Goal: Check status: Check status

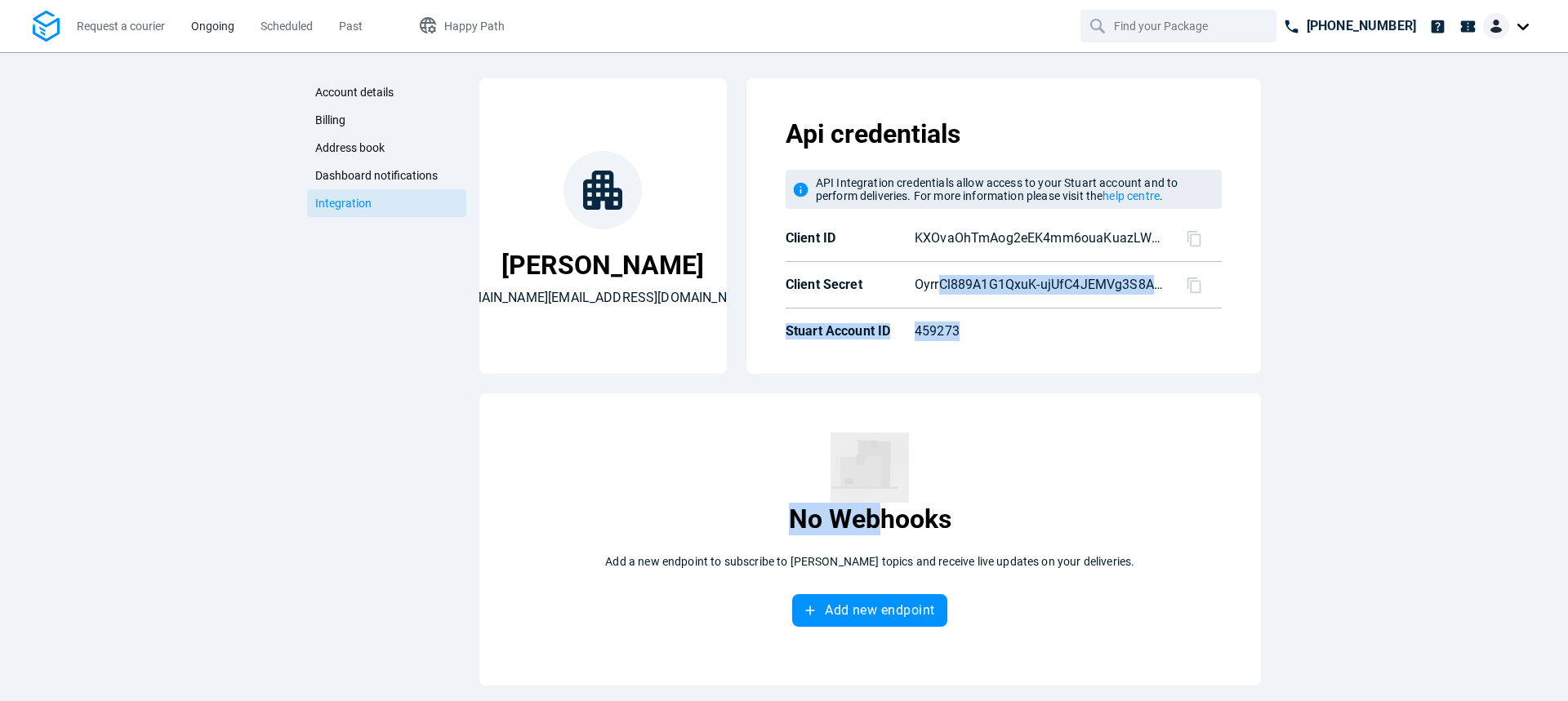
click at [212, 25] on span "Ongoing" at bounding box center [212, 26] width 43 height 13
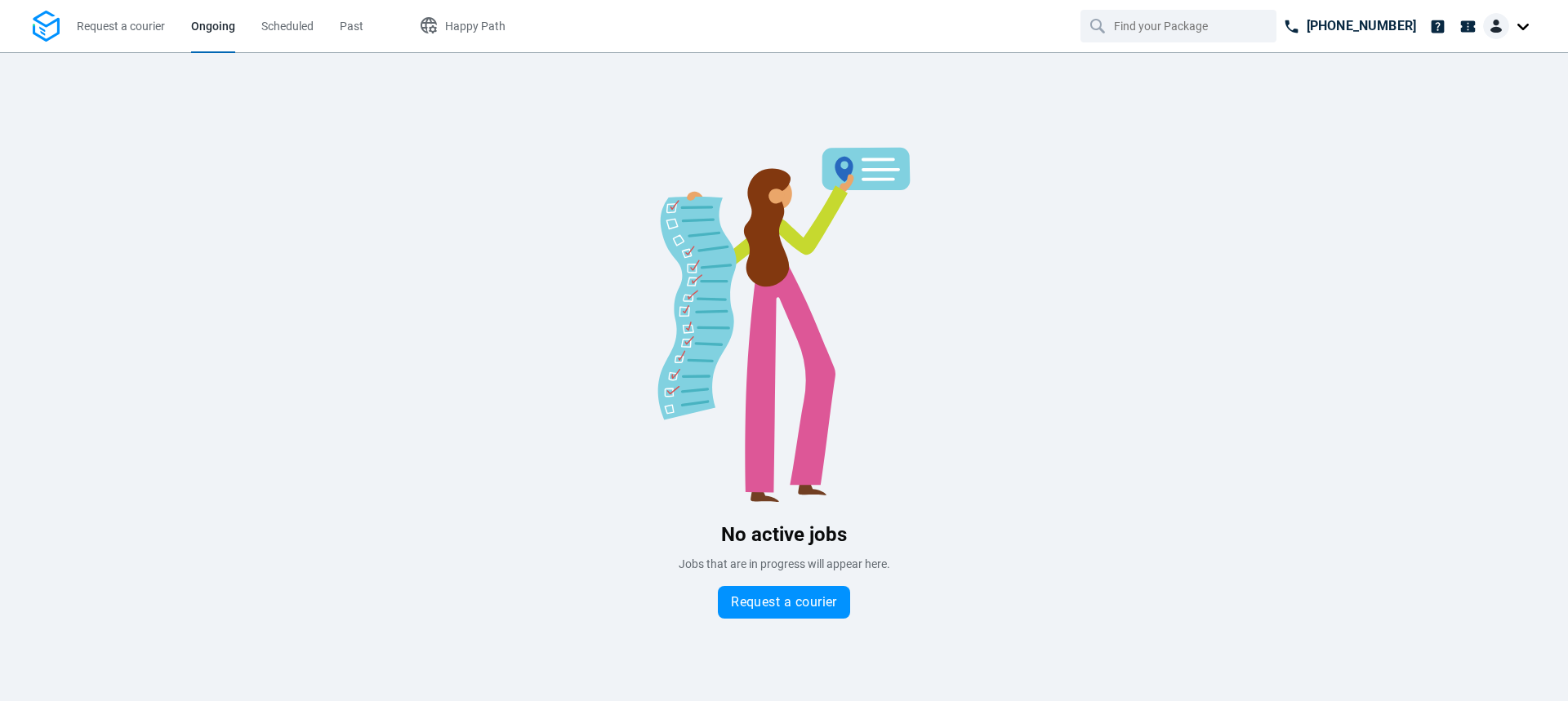
click at [39, 20] on img at bounding box center [46, 26] width 27 height 32
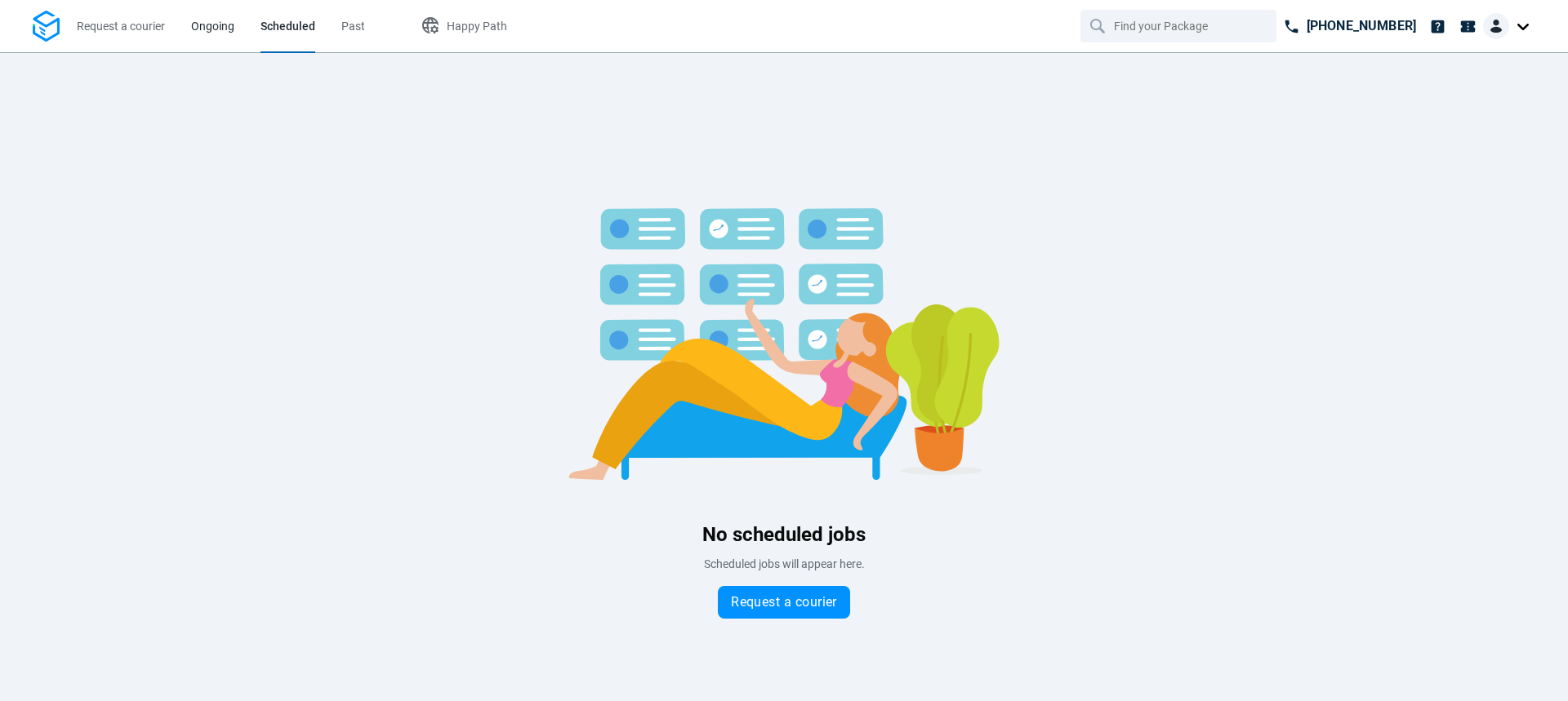
click at [212, 22] on span "Ongoing" at bounding box center [212, 26] width 43 height 13
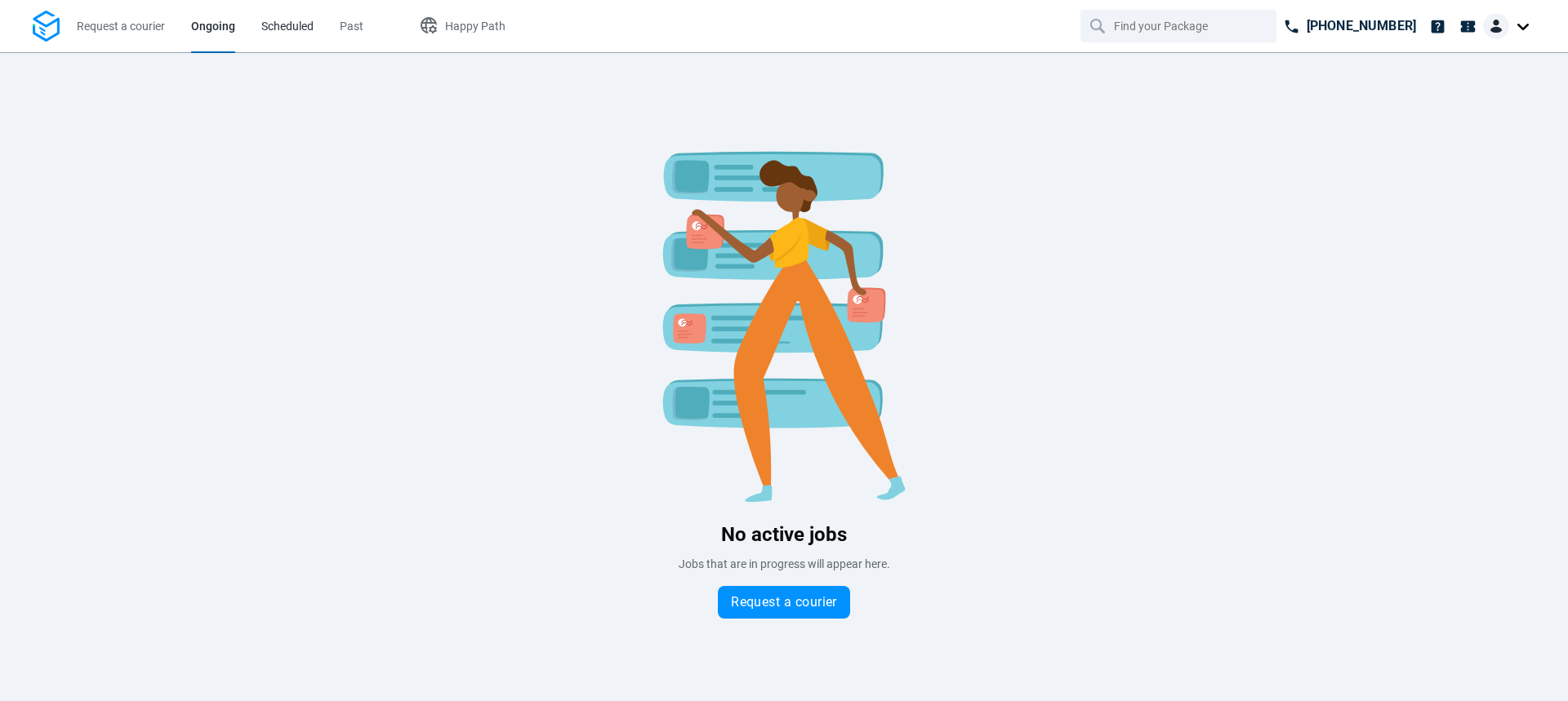
click at [292, 22] on span "Scheduled" at bounding box center [287, 26] width 52 height 13
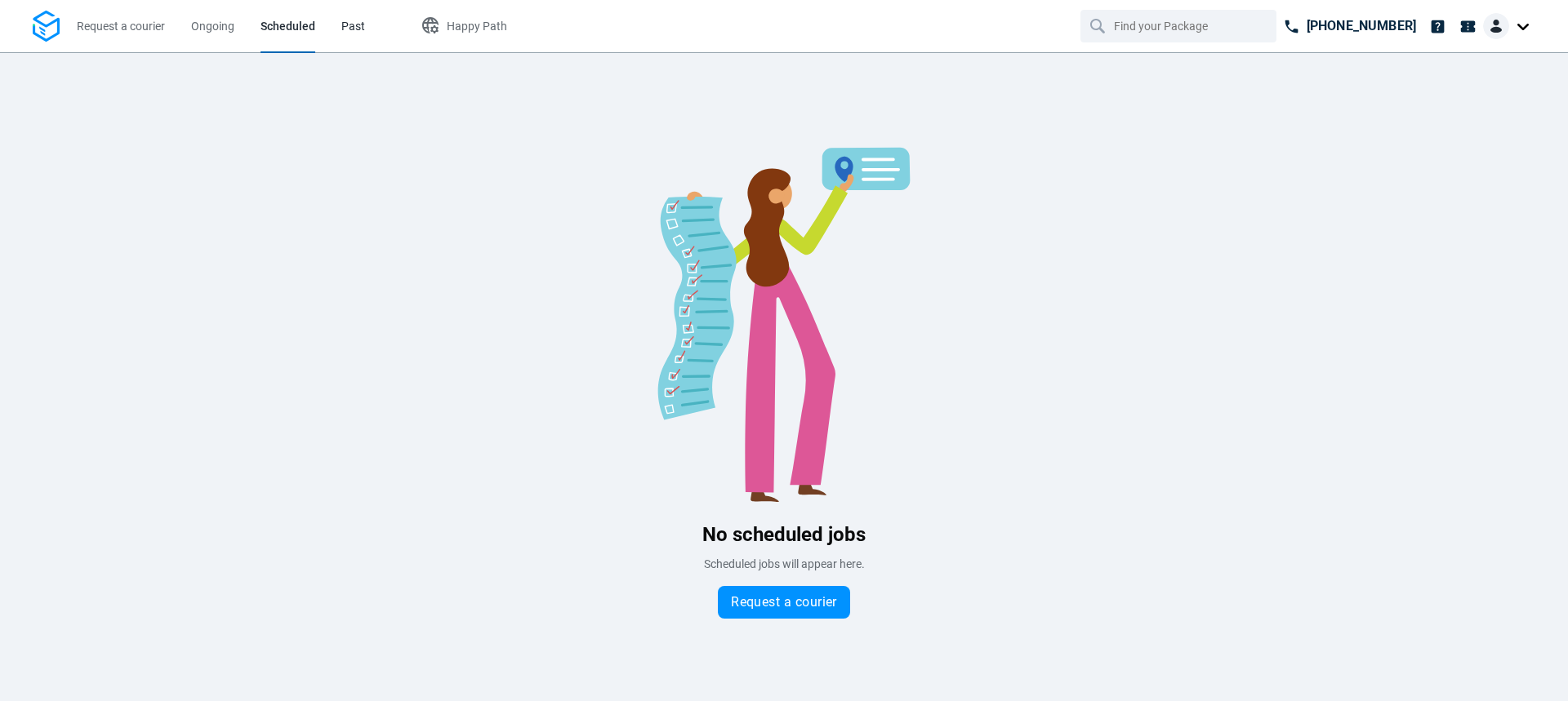
click at [346, 18] on span "Past" at bounding box center [353, 27] width 24 height 17
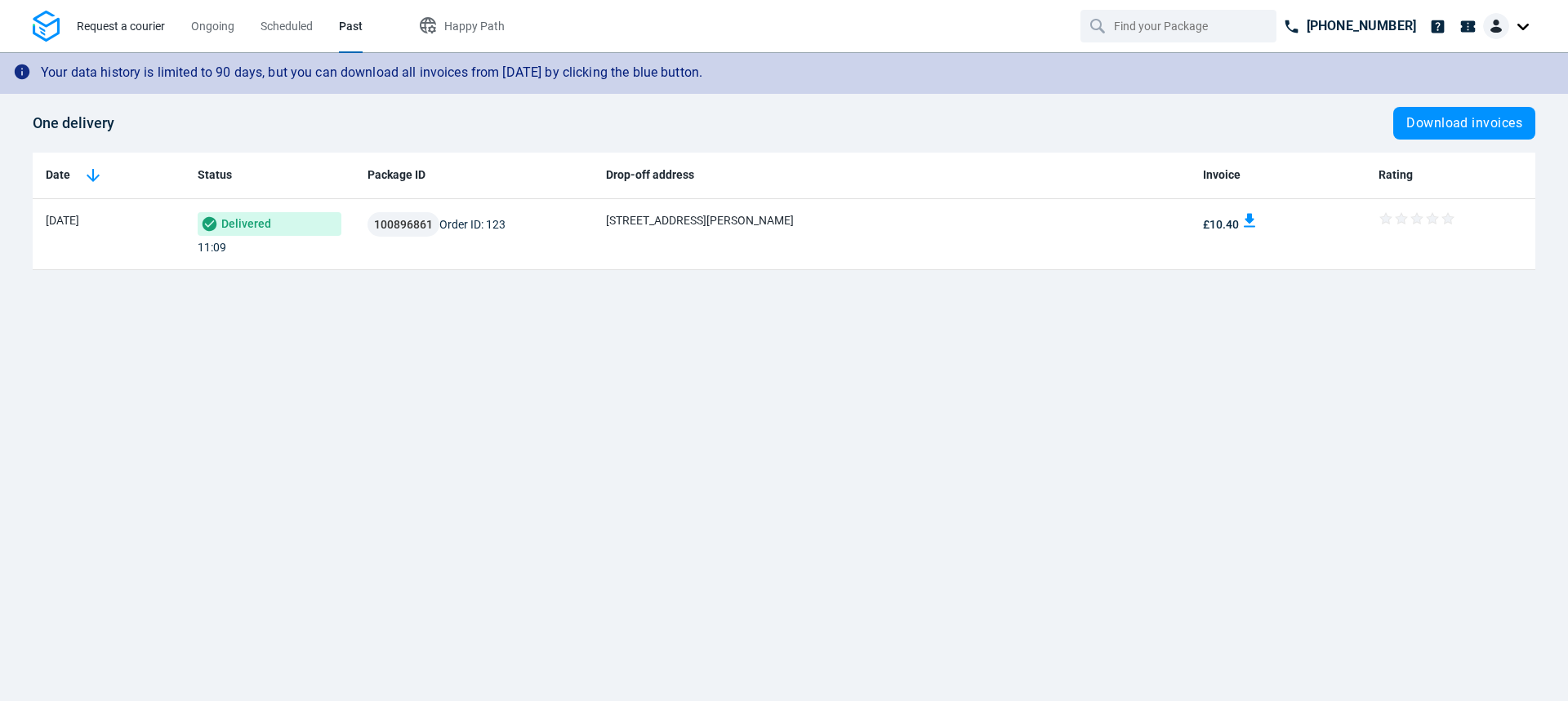
click at [125, 20] on span "Request a courier" at bounding box center [121, 26] width 88 height 13
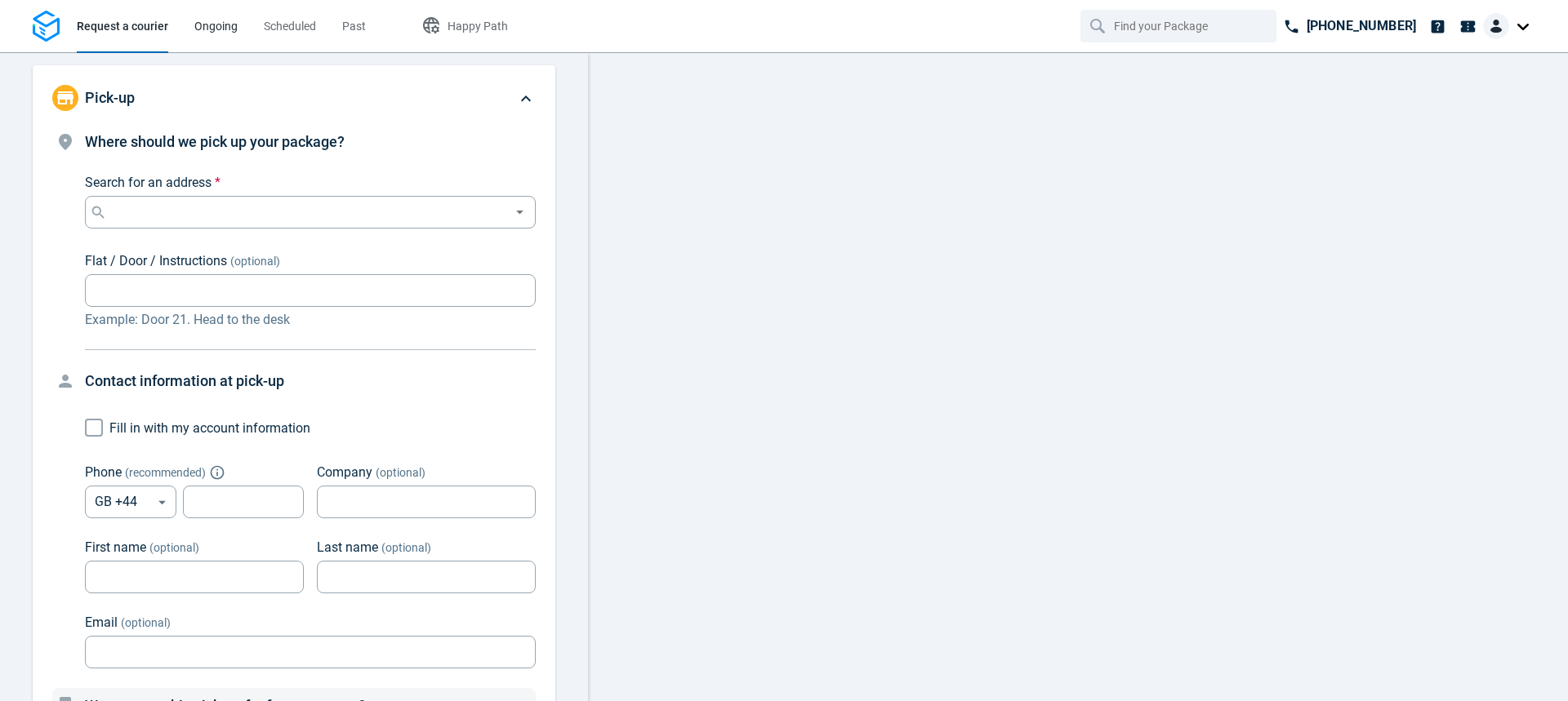
click at [199, 21] on span "Ongoing" at bounding box center [215, 26] width 43 height 13
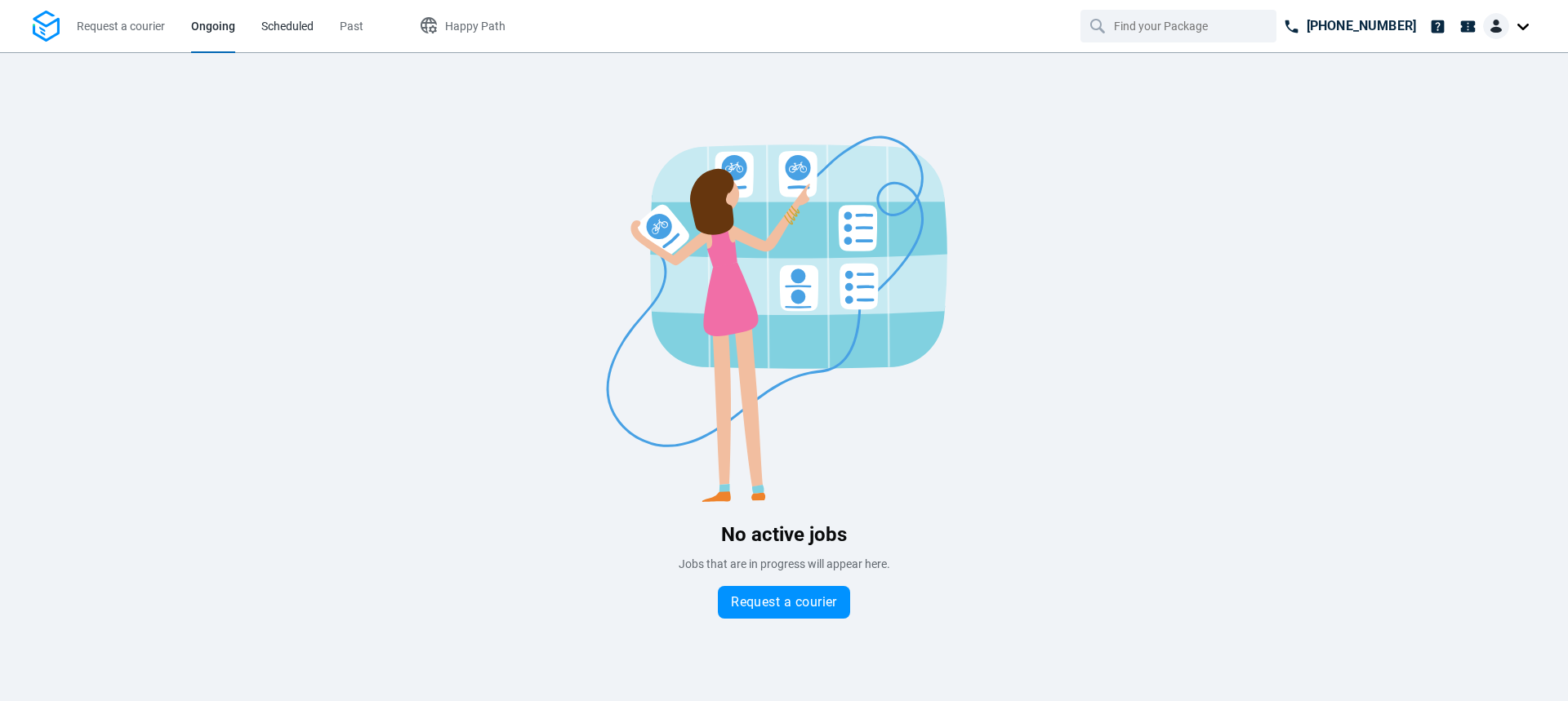
click at [277, 21] on span "Scheduled" at bounding box center [287, 26] width 52 height 13
click at [341, 24] on span "Past" at bounding box center [353, 26] width 24 height 13
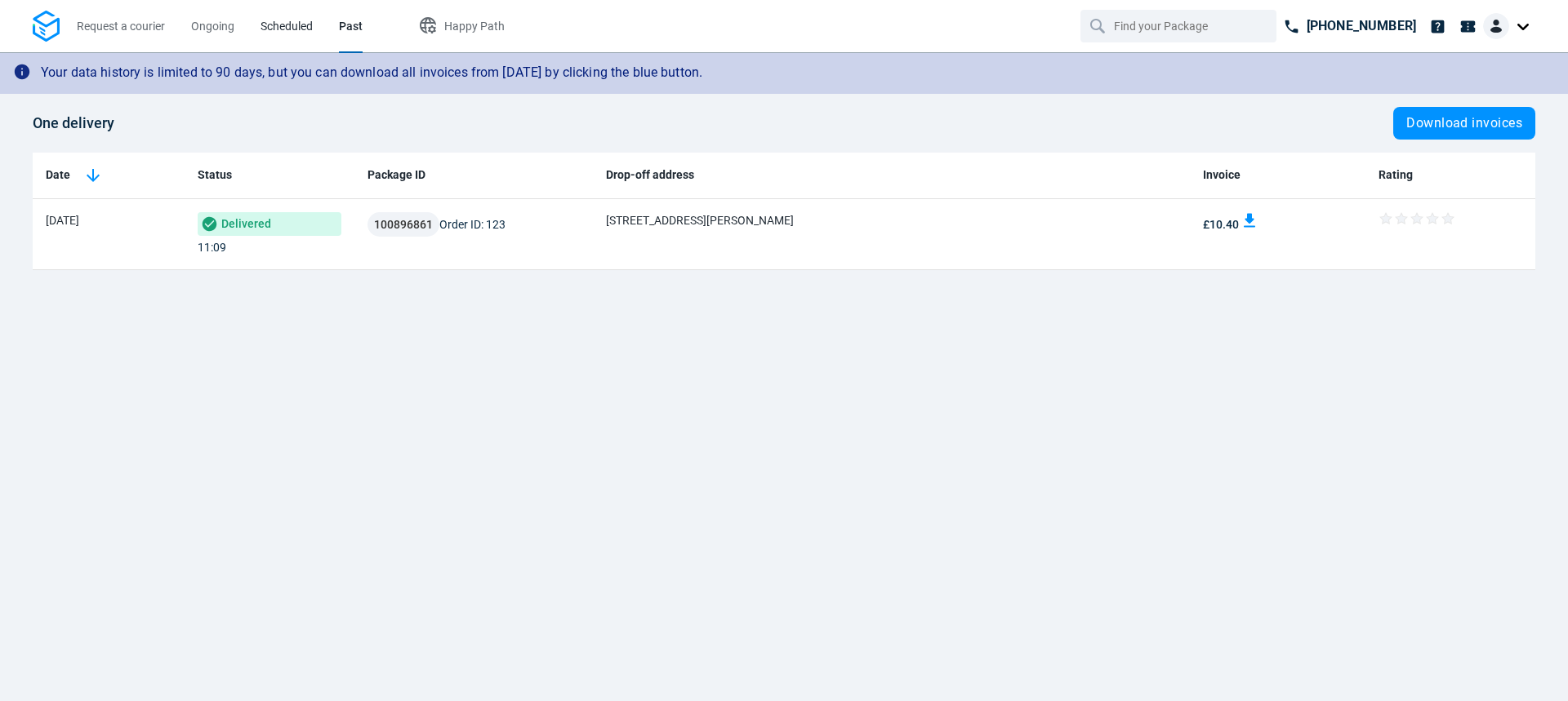
click at [299, 25] on span "Scheduled" at bounding box center [286, 26] width 52 height 13
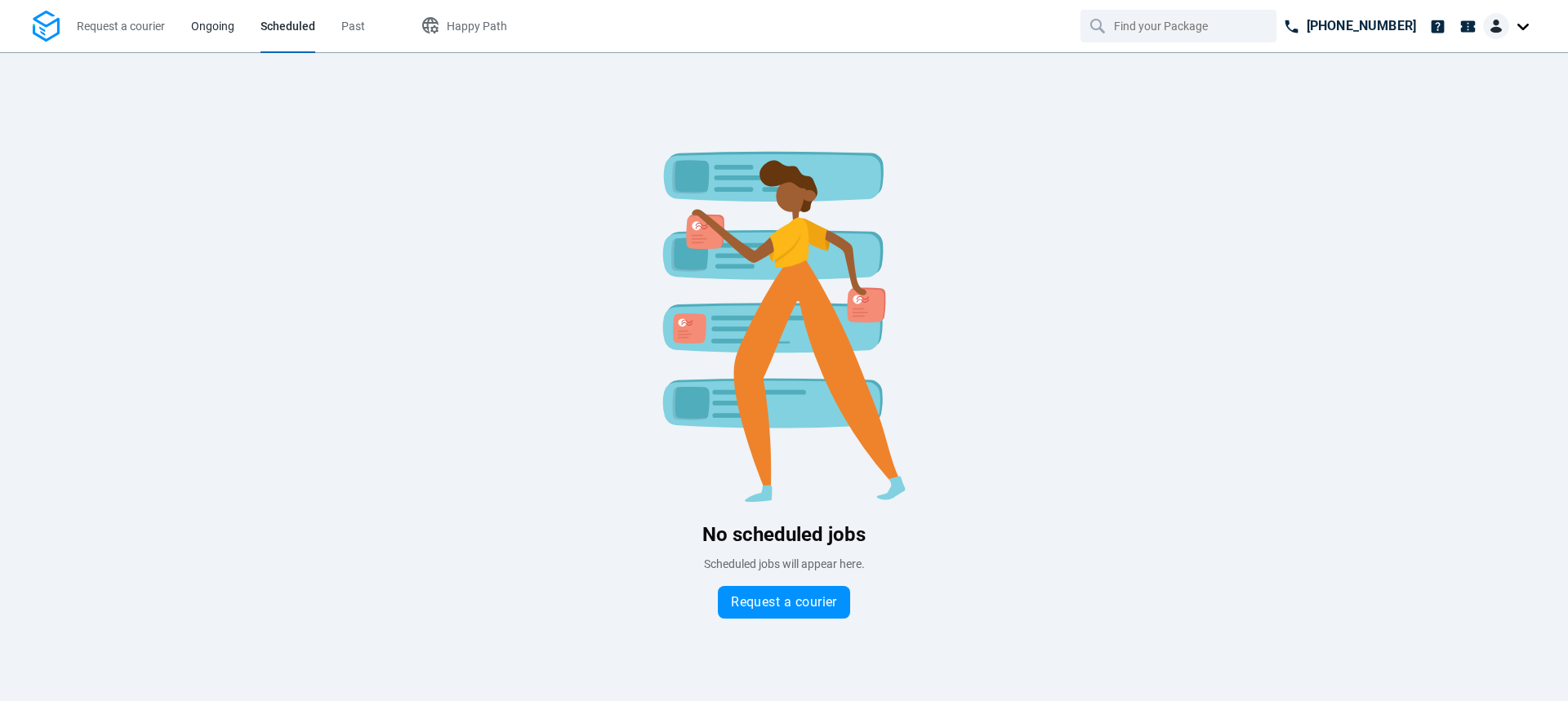
click at [201, 26] on span "Ongoing" at bounding box center [212, 26] width 43 height 13
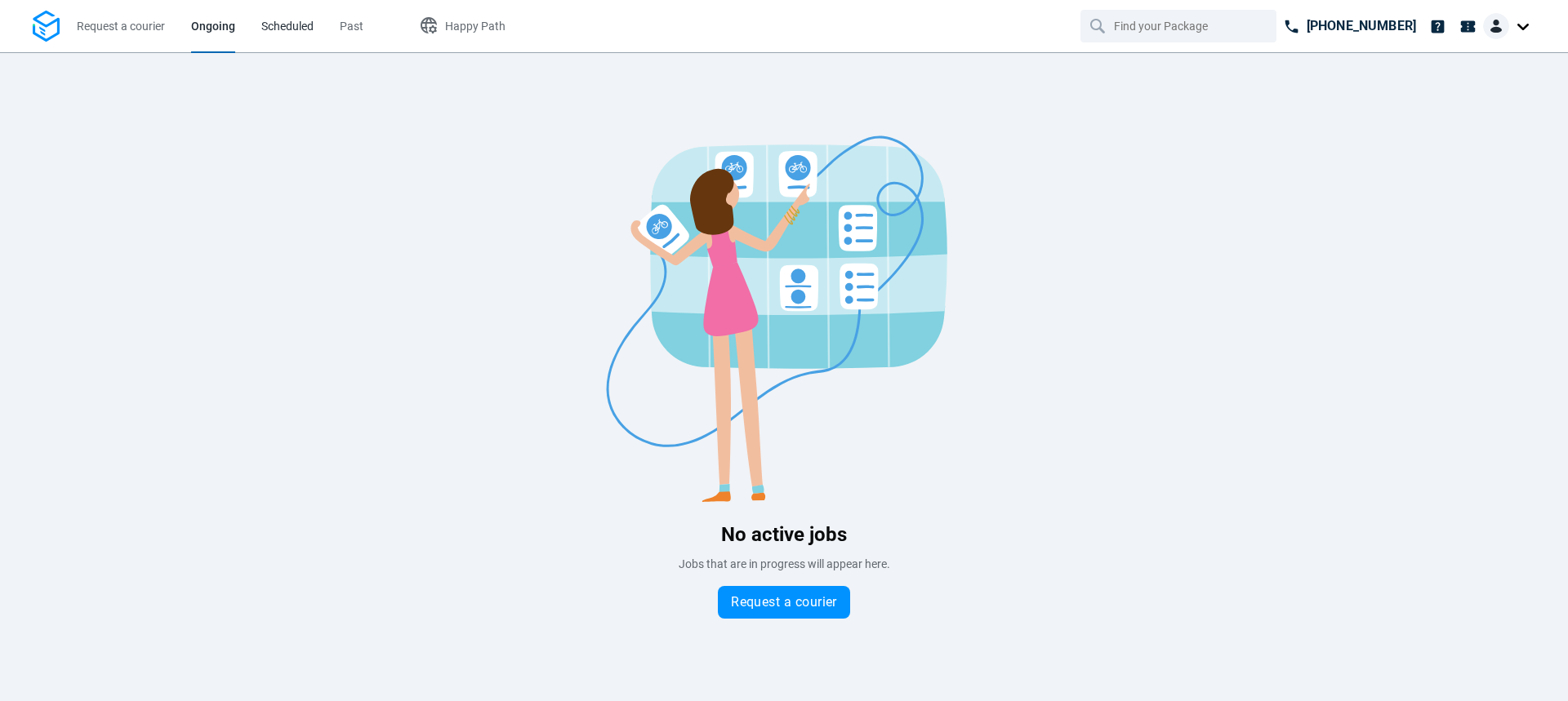
click at [306, 27] on span "Scheduled" at bounding box center [287, 26] width 52 height 13
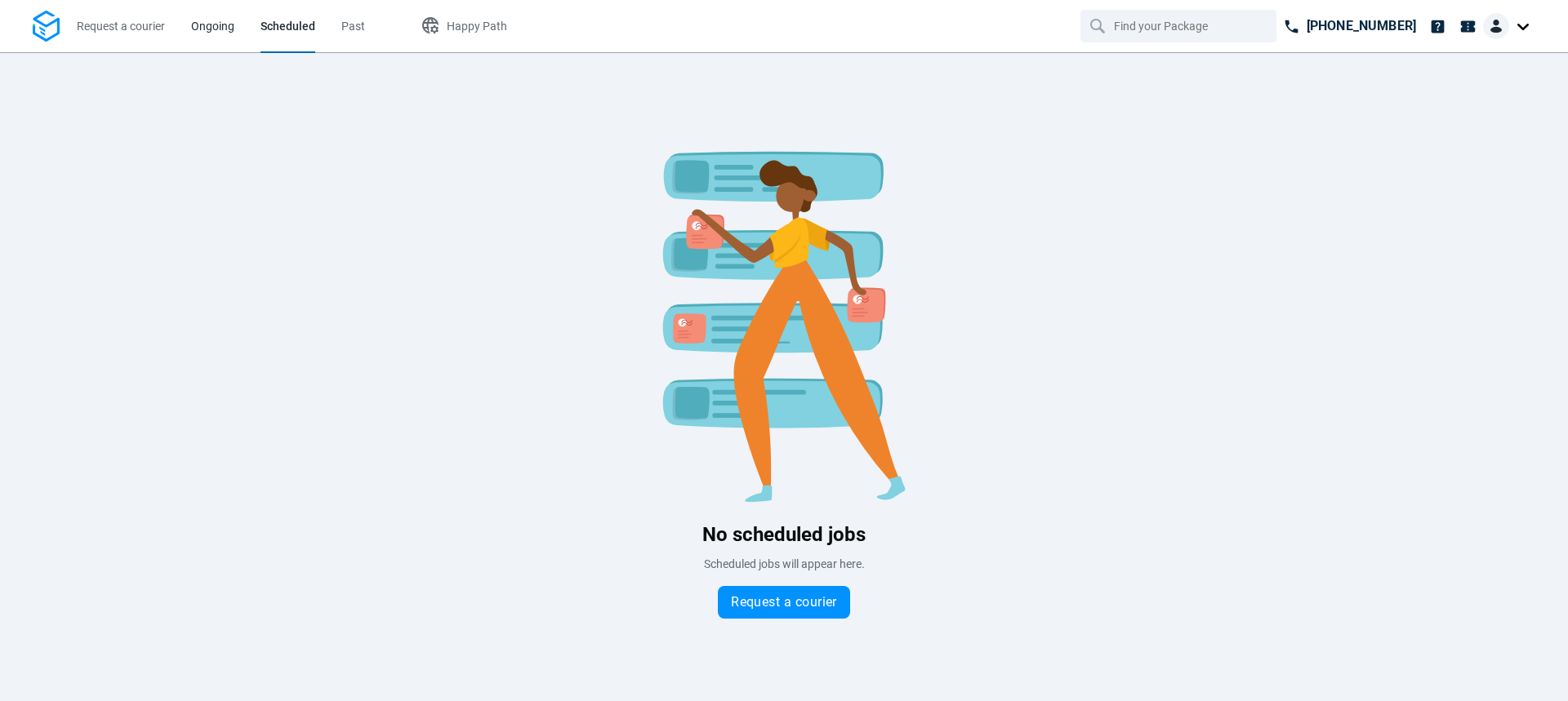
click at [226, 18] on span "Ongoing" at bounding box center [212, 27] width 43 height 17
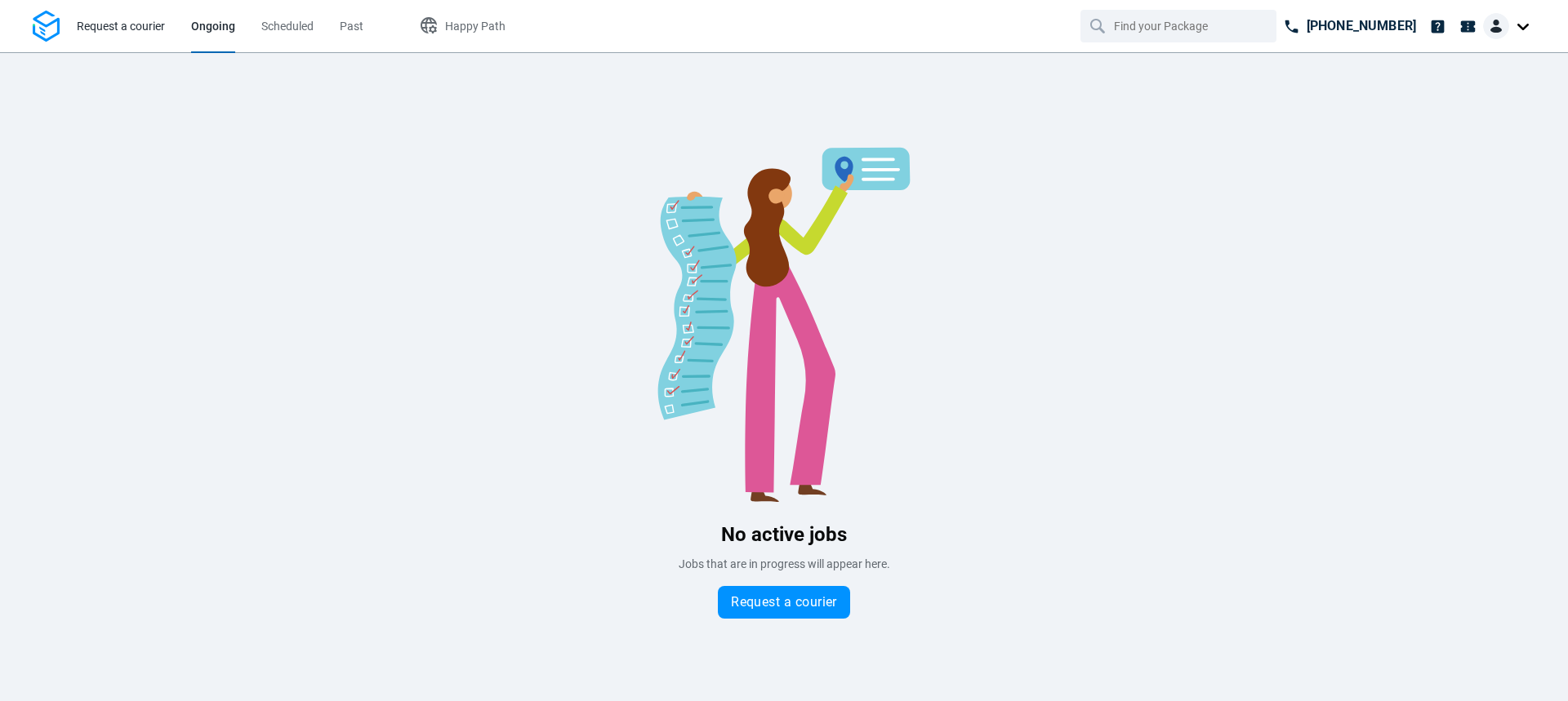
click at [113, 23] on span "Request a courier" at bounding box center [121, 26] width 88 height 13
click at [155, 7] on link "Request a courier" at bounding box center [121, 26] width 88 height 52
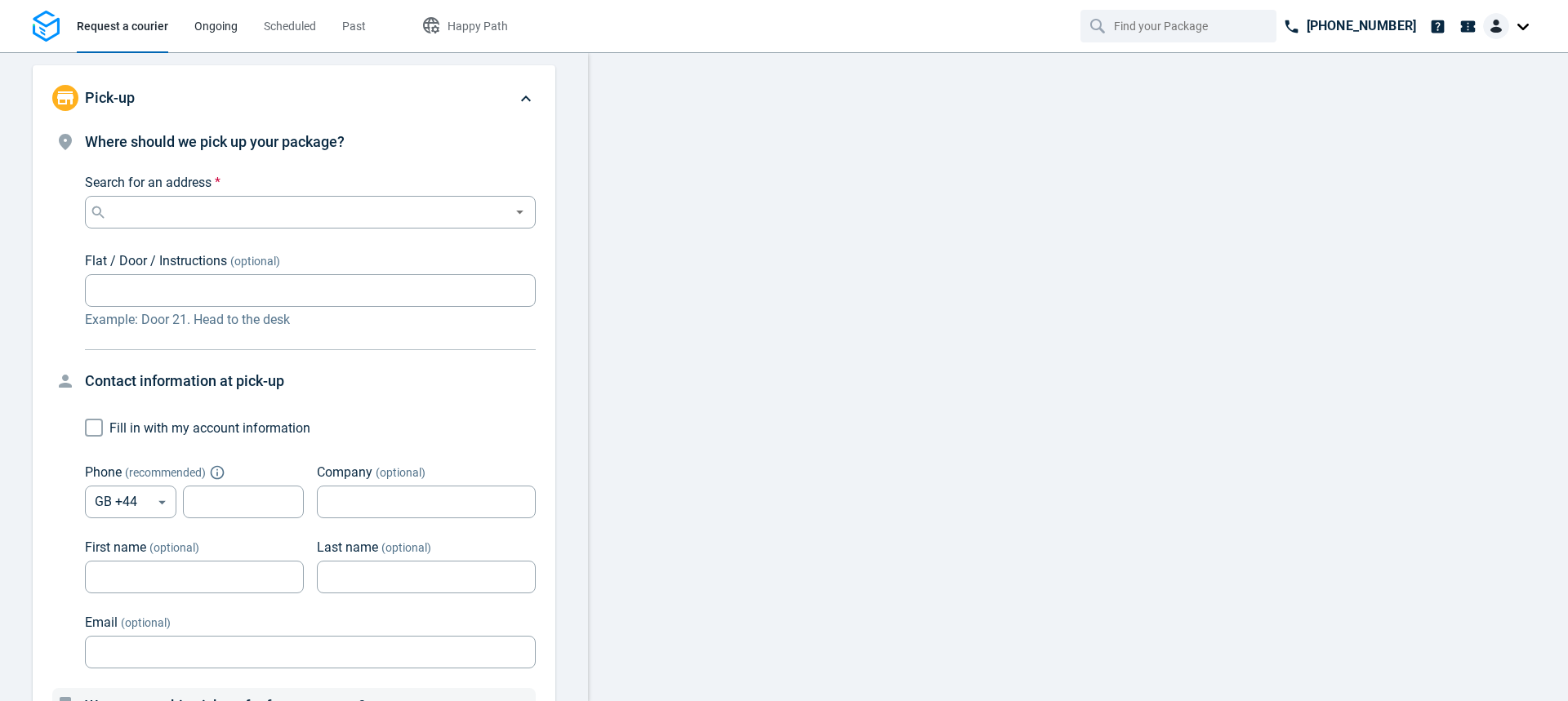
click at [220, 26] on span "Ongoing" at bounding box center [215, 26] width 43 height 13
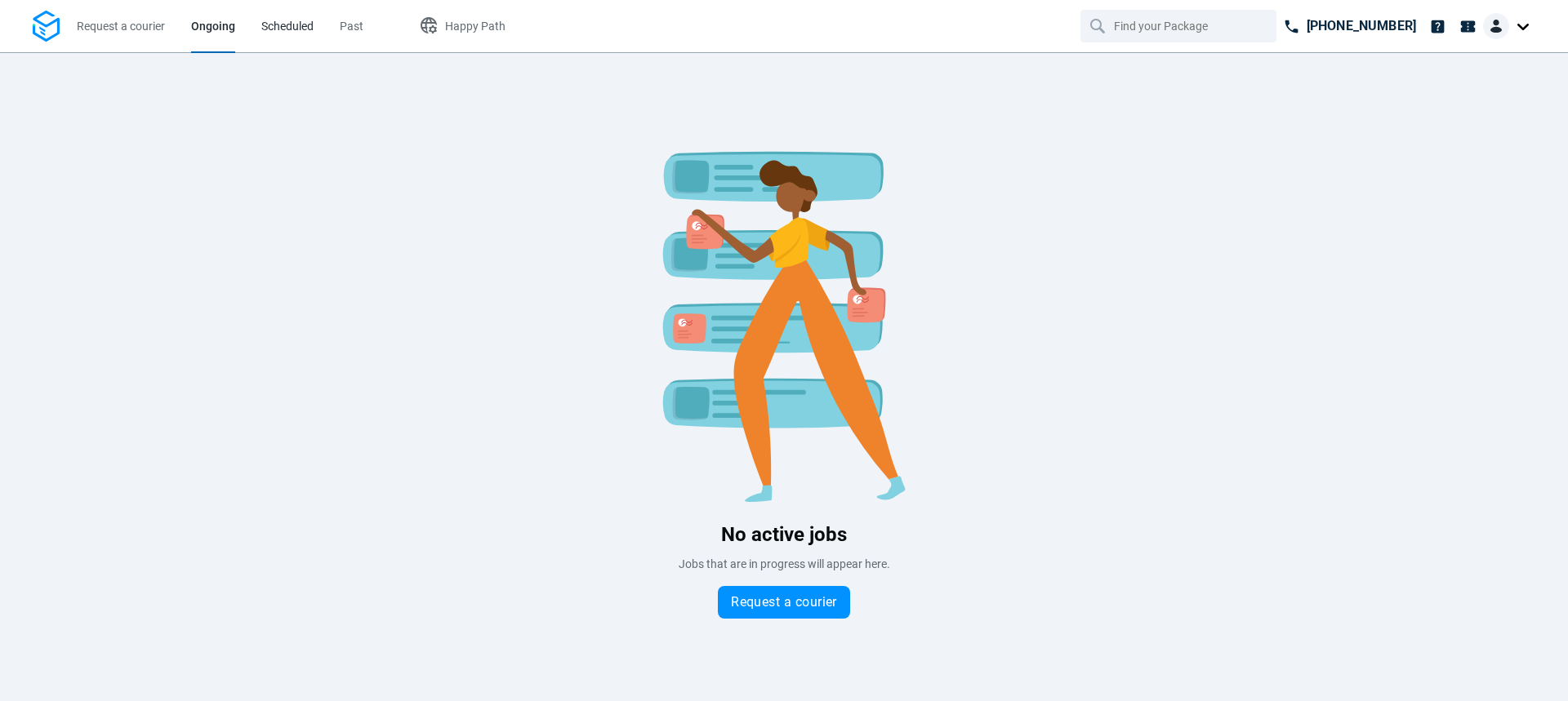
click at [289, 31] on span "Scheduled" at bounding box center [287, 26] width 52 height 13
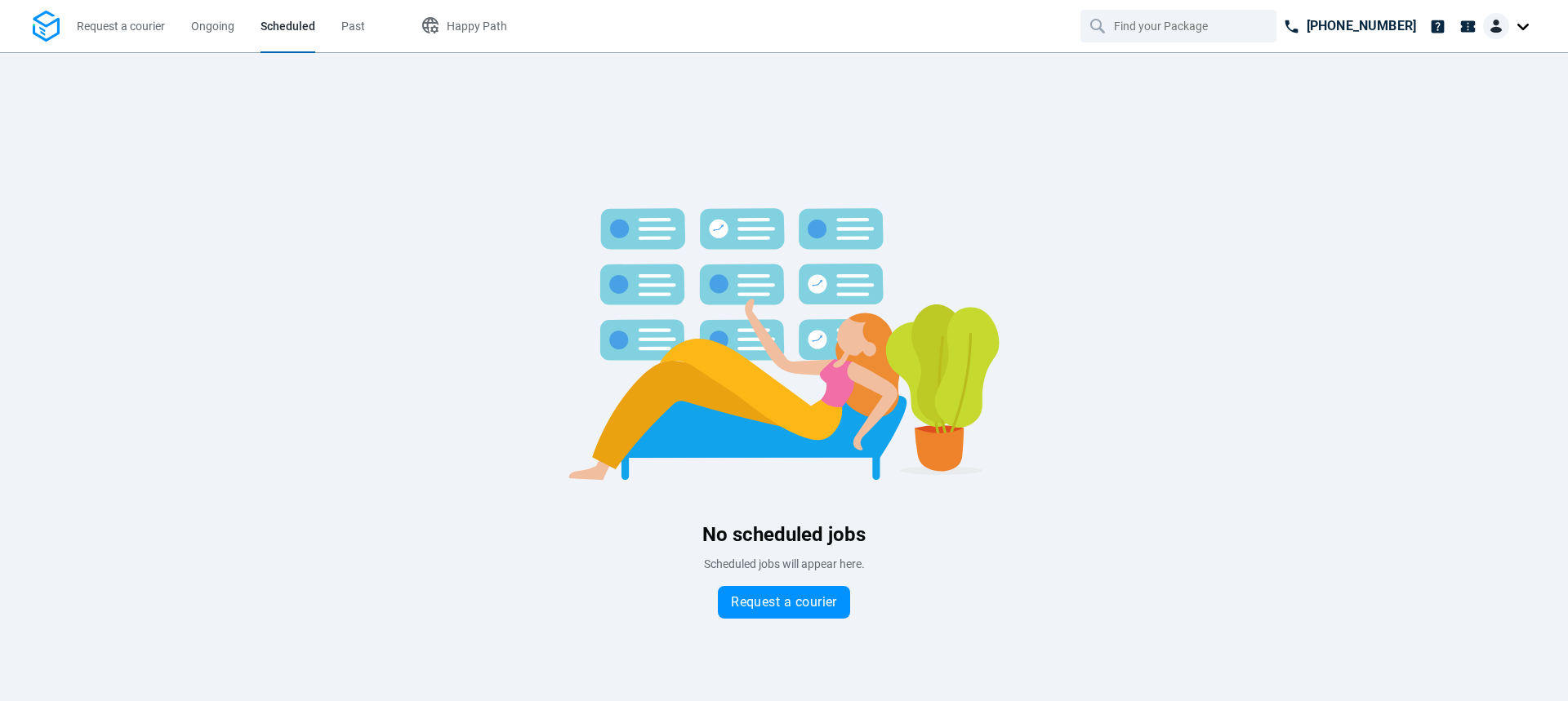
click at [363, 25] on li "Past" at bounding box center [354, 26] width 50 height 52
click at [346, 27] on span "Past" at bounding box center [353, 26] width 24 height 13
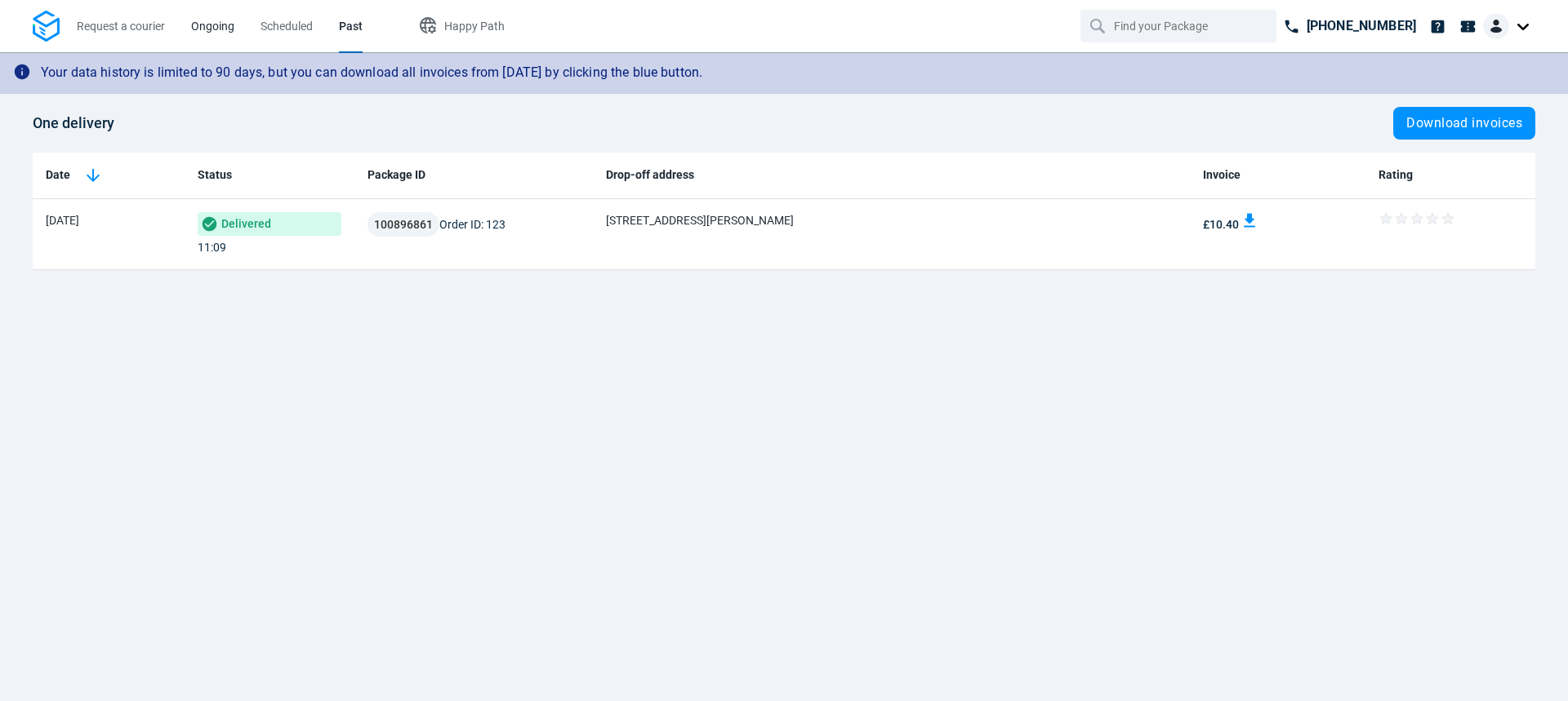
click at [214, 26] on span "Ongoing" at bounding box center [212, 26] width 43 height 13
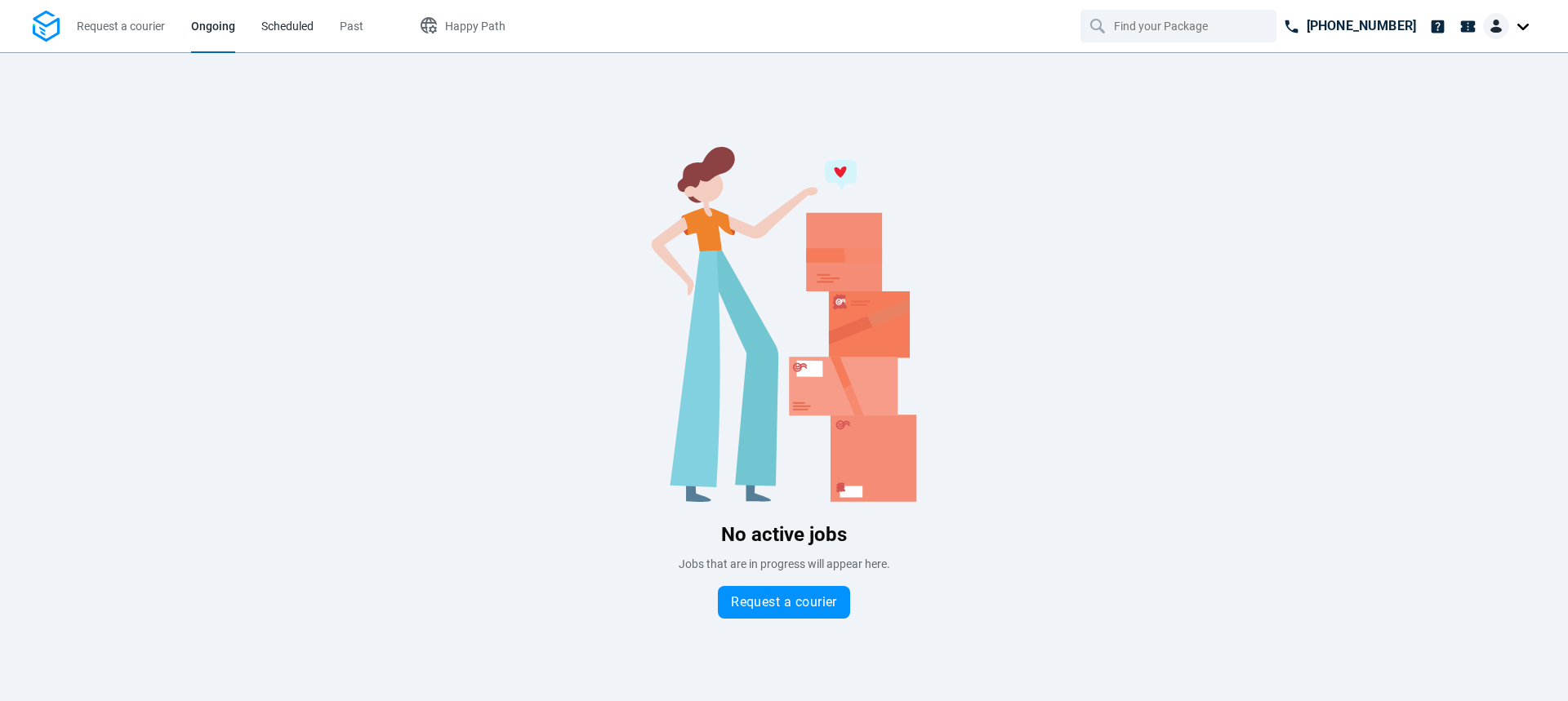
click at [284, 22] on span "Scheduled" at bounding box center [287, 26] width 52 height 13
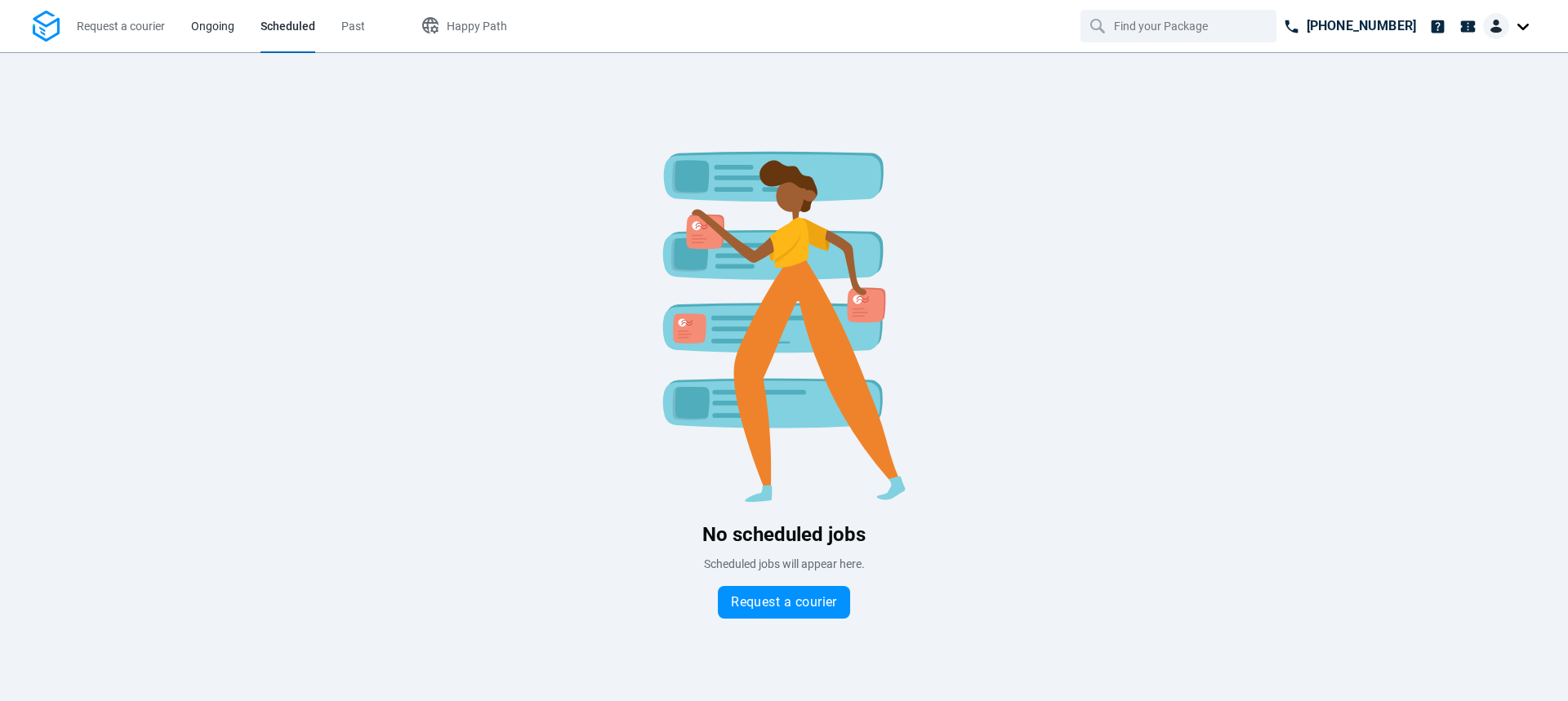
click at [221, 27] on span "Ongoing" at bounding box center [212, 26] width 43 height 13
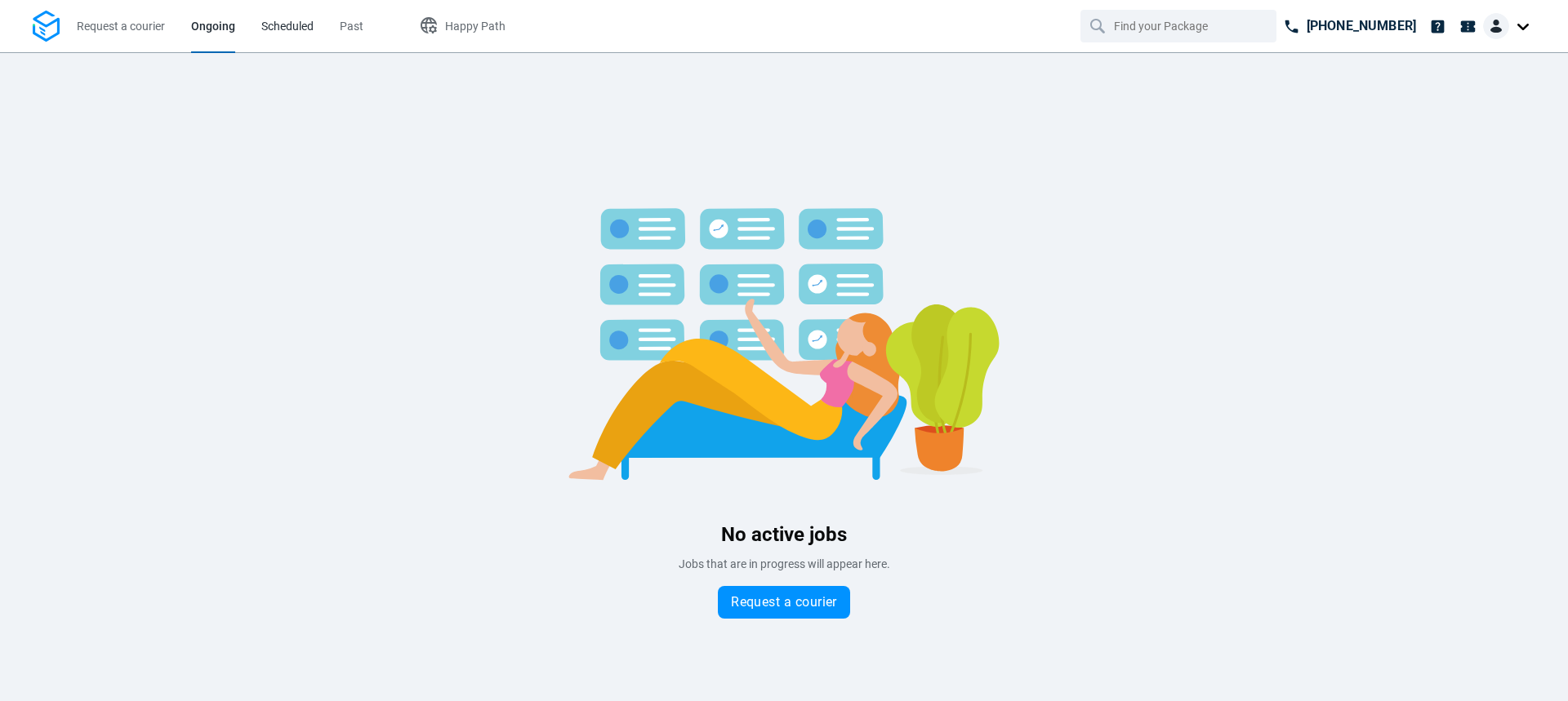
click at [305, 27] on span "Scheduled" at bounding box center [287, 26] width 52 height 13
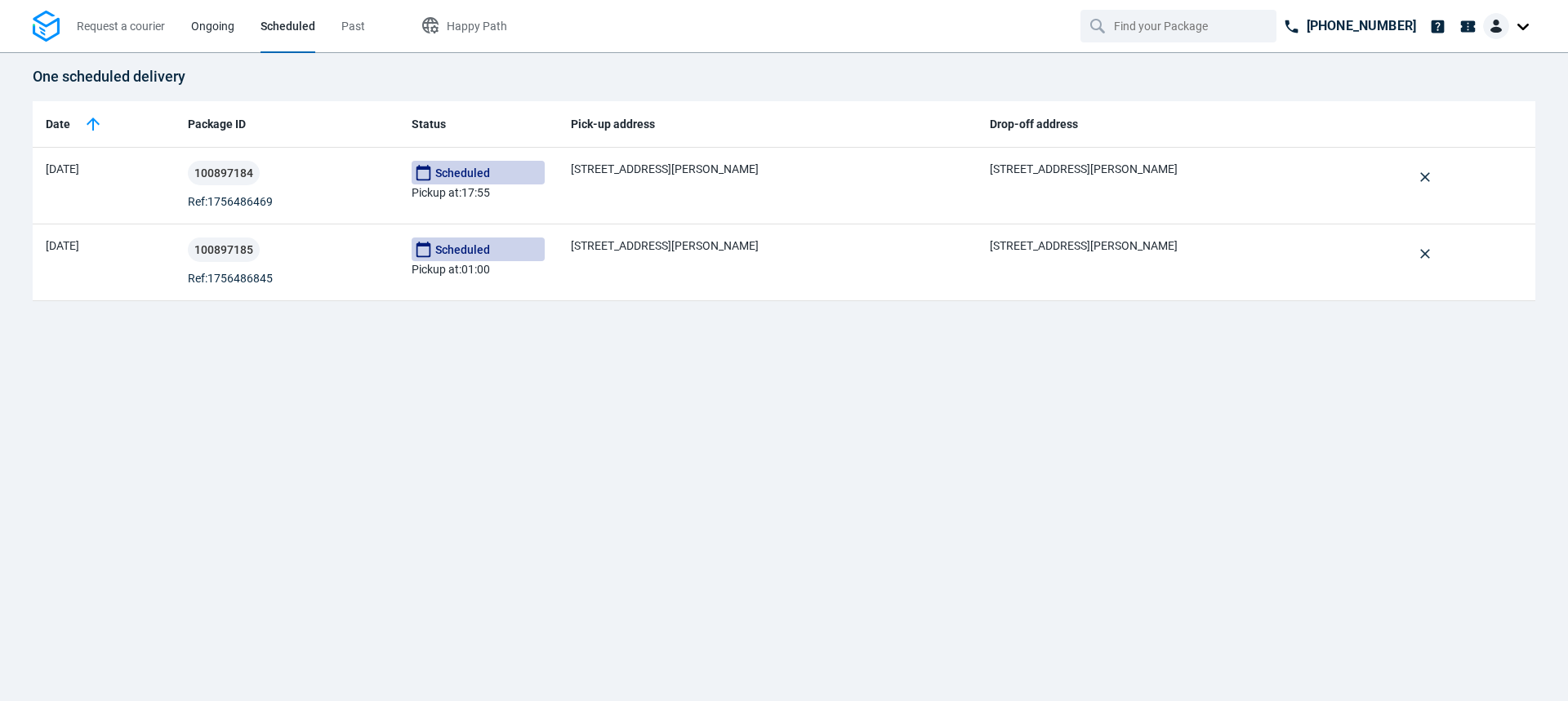
click at [231, 30] on span "Ongoing" at bounding box center [212, 26] width 43 height 13
